Goal: Information Seeking & Learning: Learn about a topic

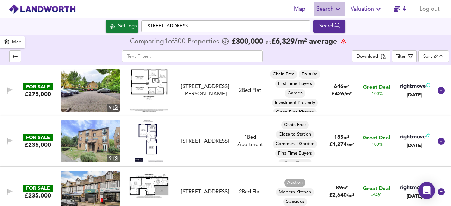
click at [332, 10] on span "Search" at bounding box center [329, 9] width 26 height 10
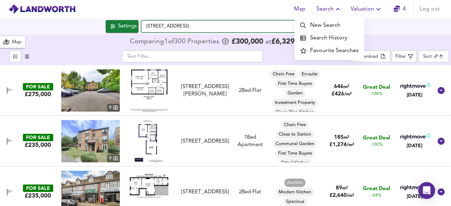
click at [207, 26] on input "Tennis Street, SE1 1YD" at bounding box center [225, 26] width 169 height 12
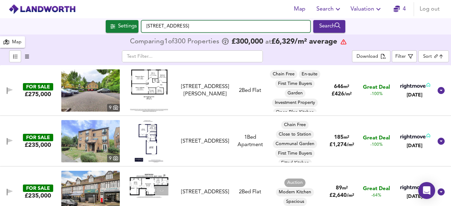
drag, startPoint x: 207, startPoint y: 26, endPoint x: 140, endPoint y: 26, distance: 66.9
click at [140, 26] on div "Settings Tennis Street, SE1 1YD Search" at bounding box center [225, 26] width 451 height 13
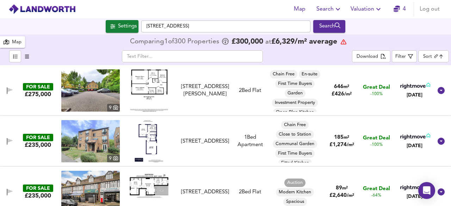
click at [182, 33] on div "Settings Tennis Street, SE1 1YD Search" at bounding box center [225, 26] width 451 height 13
click at [334, 12] on span "Search" at bounding box center [329, 9] width 26 height 10
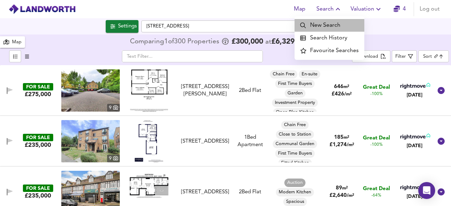
click at [333, 24] on li "New Search" at bounding box center [330, 25] width 70 height 13
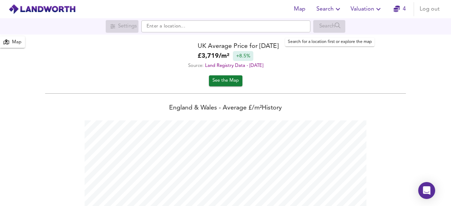
scroll to position [206, 451]
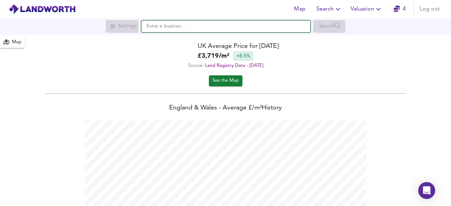
click at [159, 22] on input "text" at bounding box center [225, 26] width 169 height 12
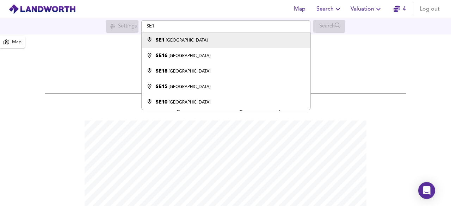
click at [200, 45] on li "SE1 [GEOGRAPHIC_DATA]" at bounding box center [226, 40] width 168 height 16
type input "[GEOGRAPHIC_DATA] SE1"
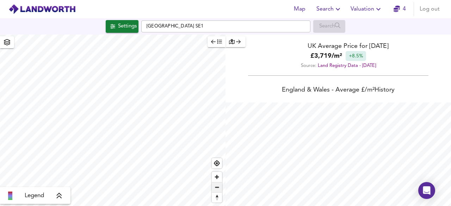
click at [217, 186] on span "Zoom out" at bounding box center [217, 187] width 10 height 10
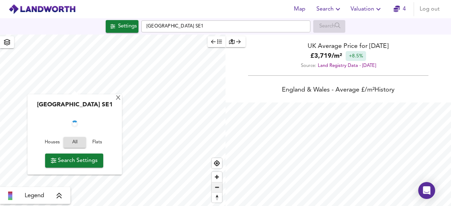
checkbox input "false"
checkbox input "true"
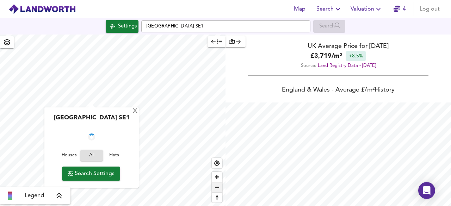
click at [217, 186] on span "Zoom out" at bounding box center [217, 187] width 10 height 10
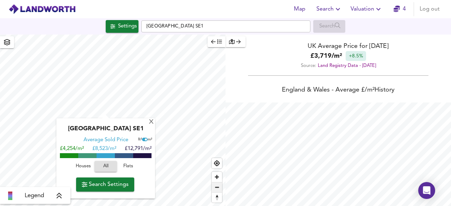
click at [216, 186] on span "Zoom out" at bounding box center [217, 187] width 10 height 10
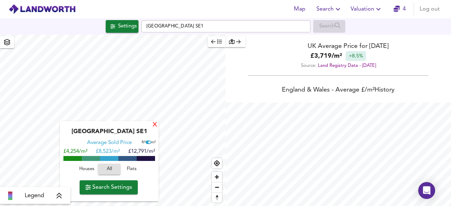
click at [156, 126] on div "X" at bounding box center [155, 125] width 6 height 7
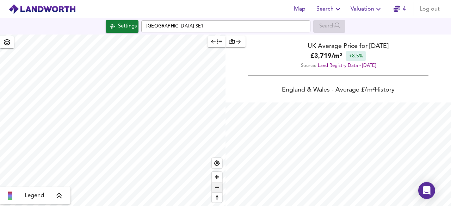
click at [217, 190] on span "Zoom out" at bounding box center [217, 187] width 10 height 10
type input "29587"
click at [213, 39] on icon "button" at bounding box center [213, 41] width 5 height 5
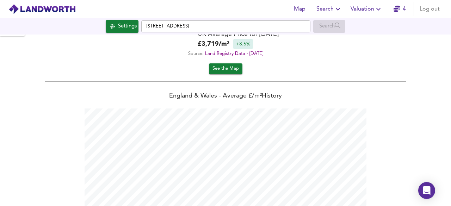
scroll to position [0, 0]
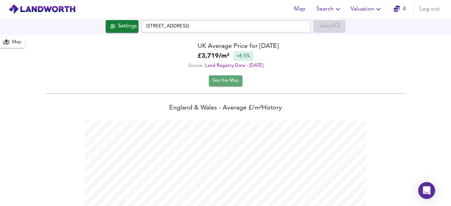
click at [227, 81] on span "See the Map" at bounding box center [225, 81] width 26 height 8
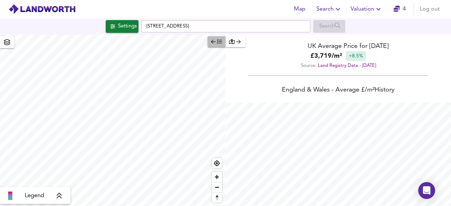
click at [219, 43] on icon "button" at bounding box center [219, 41] width 5 height 5
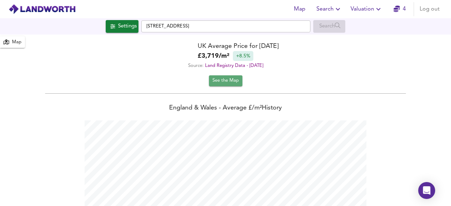
click at [222, 80] on span "See the Map" at bounding box center [225, 81] width 26 height 8
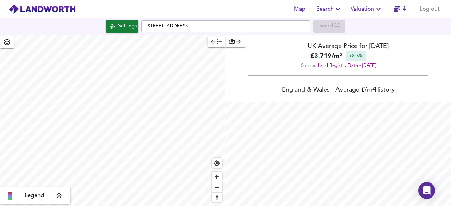
scroll to position [206, 451]
click at [125, 24] on div "Settings" at bounding box center [127, 26] width 19 height 9
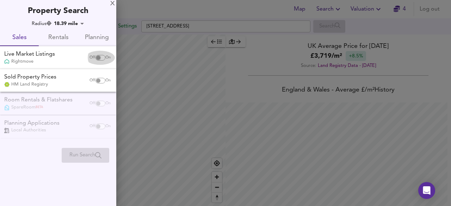
click at [101, 56] on input "checkbox" at bounding box center [98, 58] width 17 height 6
checkbox input "true"
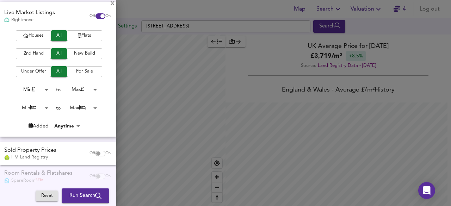
scroll to position [49, 0]
click at [99, 154] on input "checkbox" at bounding box center [98, 154] width 17 height 6
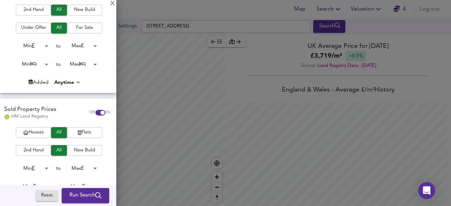
scroll to position [94, 0]
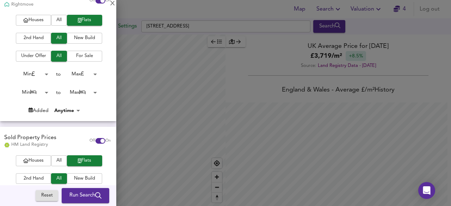
scroll to position [80, 0]
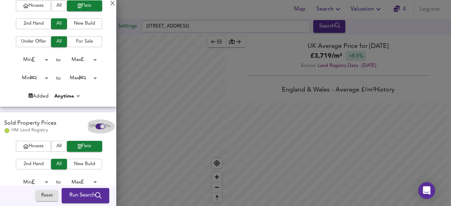
click at [94, 124] on input "checkbox" at bounding box center [102, 127] width 17 height 6
checkbox input "false"
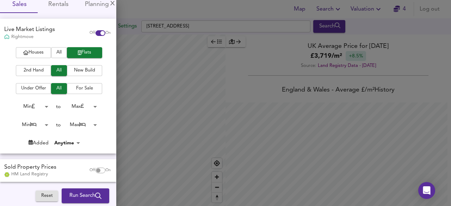
scroll to position [35, 0]
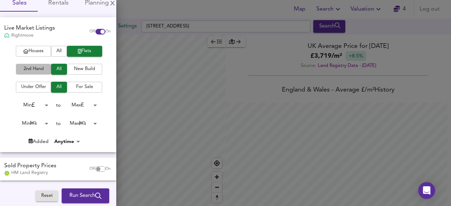
click at [25, 69] on span "2nd Hand" at bounding box center [33, 69] width 28 height 8
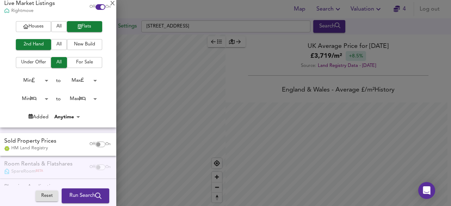
scroll to position [60, 0]
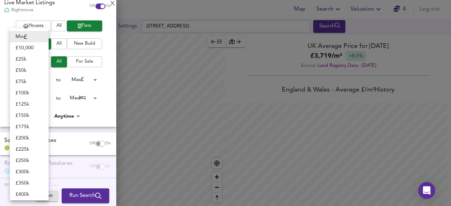
click at [43, 77] on body "Map Search Valuation 4 Log out Settings [GEOGRAPHIC_DATA] 4SW Search Legend UK …" at bounding box center [225, 103] width 451 height 206
click at [101, 79] on div at bounding box center [225, 103] width 451 height 206
click at [45, 79] on body "Map Search Valuation 4 Log out Settings [GEOGRAPHIC_DATA] 4SW Search Legend UK …" at bounding box center [225, 103] width 451 height 206
click at [29, 104] on li "£ 125k" at bounding box center [29, 104] width 39 height 11
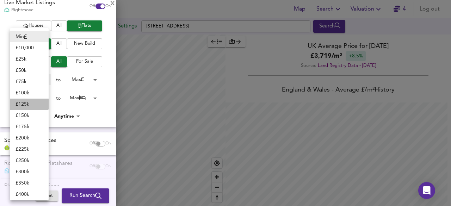
type input "125000"
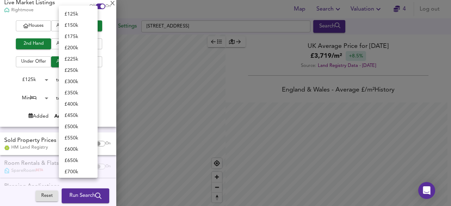
click at [94, 79] on body "Map Search Valuation 4 Log out Settings [GEOGRAPHIC_DATA] 4SW Search Legend UK …" at bounding box center [225, 103] width 451 height 206
click at [78, 69] on li "£ 250k" at bounding box center [78, 70] width 39 height 11
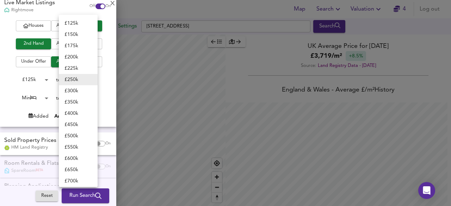
click at [93, 78] on body "Map Search Valuation 4 Log out Settings [GEOGRAPHIC_DATA] 4SW Search Legend UK …" at bounding box center [225, 103] width 451 height 206
click at [81, 90] on li "£ 300k" at bounding box center [78, 90] width 39 height 11
type input "300000"
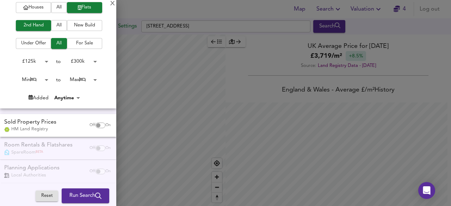
scroll to position [82, 0]
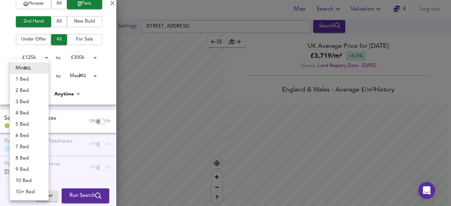
click at [43, 73] on body "Map Search Valuation 4 Log out Settings [GEOGRAPHIC_DATA] 4SW Search Legend UK …" at bounding box center [225, 103] width 451 height 206
click at [35, 78] on li "1 Bed" at bounding box center [29, 79] width 39 height 11
type input "1"
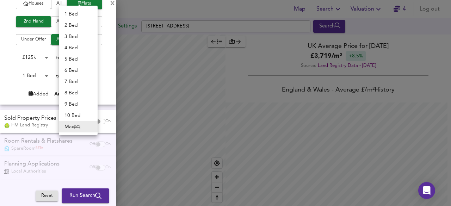
click at [93, 75] on body "Map Search Valuation 4 Log out Settings [GEOGRAPHIC_DATA] 4SW Search Legend UK …" at bounding box center [225, 103] width 451 height 206
click at [80, 35] on li "3 Bed" at bounding box center [78, 36] width 39 height 11
type input "3"
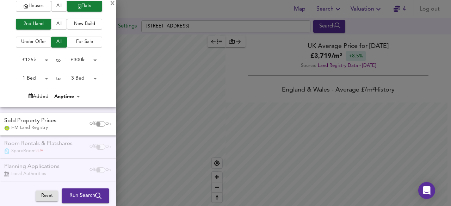
scroll to position [82, 0]
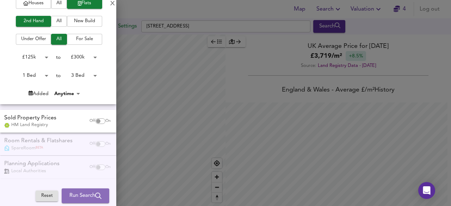
click at [79, 193] on span "Run Search" at bounding box center [85, 195] width 32 height 9
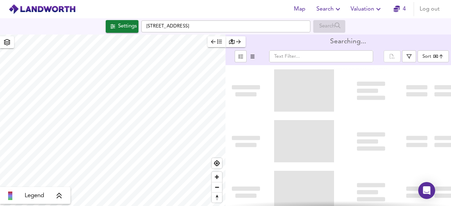
type input "bestdeal"
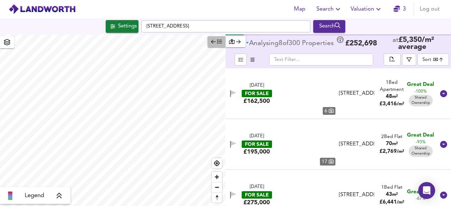
click at [213, 42] on icon "button" at bounding box center [213, 42] width 5 height 4
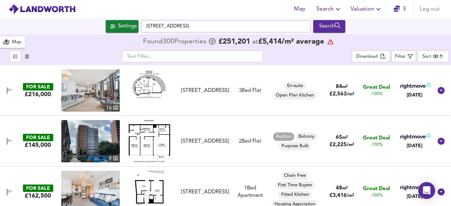
click at [338, 51] on div "​" at bounding box center [192, 56] width 318 height 12
click at [398, 57] on div "Filter" at bounding box center [400, 57] width 11 height 8
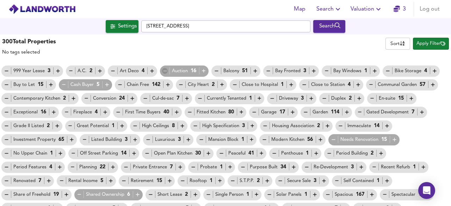
click at [165, 71] on icon "button" at bounding box center [165, 71] width 4 height 0
click at [200, 98] on icon "button" at bounding box center [200, 98] width 6 height 6
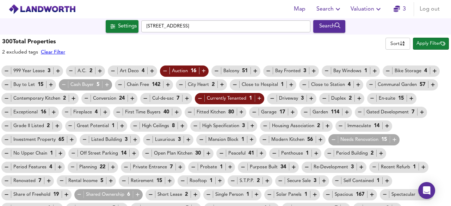
click at [4, 123] on icon "button" at bounding box center [7, 126] width 6 height 6
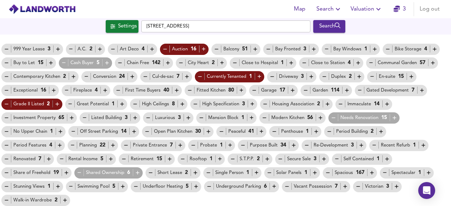
scroll to position [23, 0]
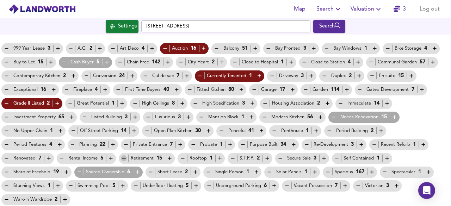
click at [124, 159] on icon "button" at bounding box center [124, 158] width 6 height 6
click at [148, 171] on icon "button" at bounding box center [151, 172] width 6 height 6
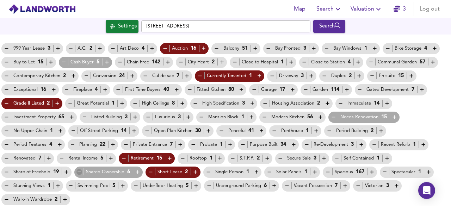
click at [79, 172] on icon "button" at bounding box center [80, 172] width 4 height 0
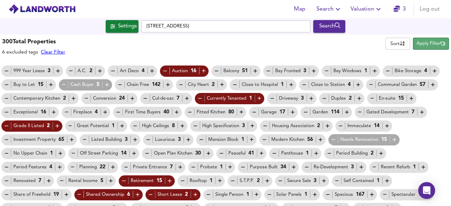
click at [422, 45] on span "Apply Filter" at bounding box center [430, 44] width 29 height 8
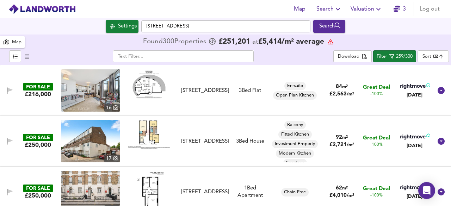
click at [153, 80] on img at bounding box center [149, 84] width 42 height 30
click at [438, 90] on icon at bounding box center [441, 90] width 8 height 8
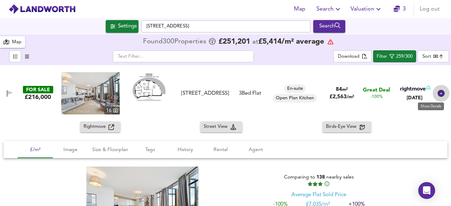
click at [438, 94] on icon at bounding box center [441, 93] width 8 height 8
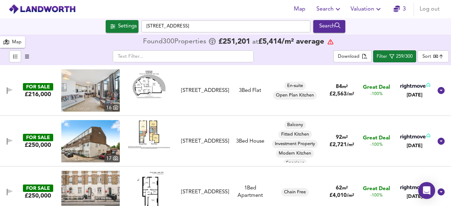
click at [73, 86] on img at bounding box center [90, 90] width 58 height 42
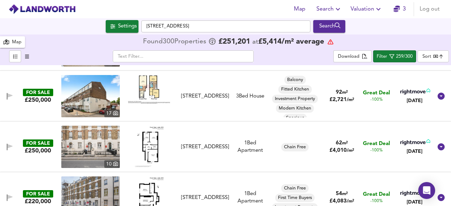
scroll to position [23, 0]
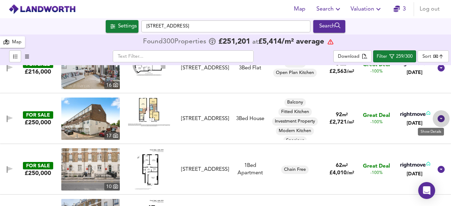
click at [438, 116] on icon at bounding box center [441, 118] width 7 height 7
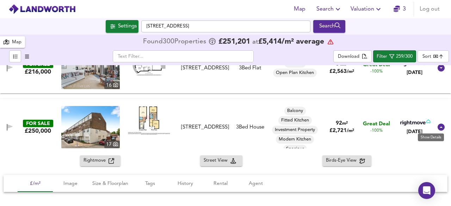
click at [87, 115] on img at bounding box center [90, 127] width 58 height 42
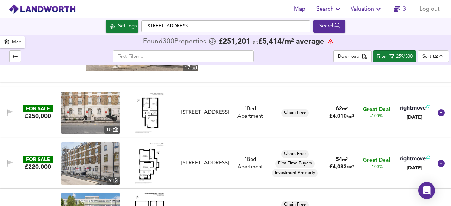
scroll to position [234, 0]
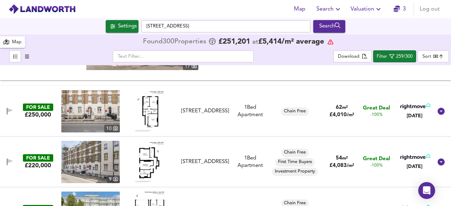
click at [148, 107] on img at bounding box center [149, 111] width 30 height 42
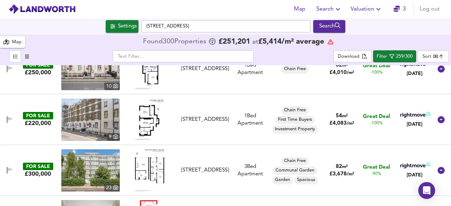
scroll to position [290, 0]
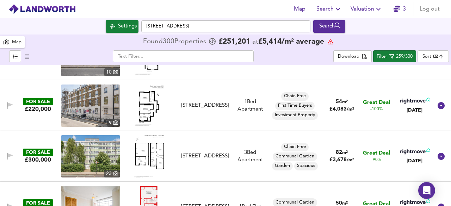
click at [148, 105] on img at bounding box center [149, 106] width 30 height 42
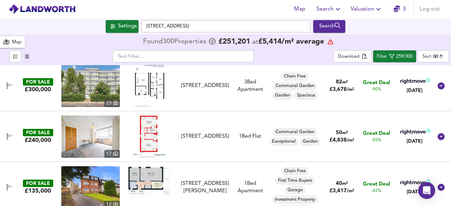
scroll to position [375, 0]
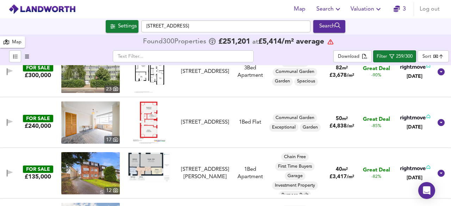
click at [148, 114] on img at bounding box center [149, 122] width 32 height 42
